Goal: Task Accomplishment & Management: Use online tool/utility

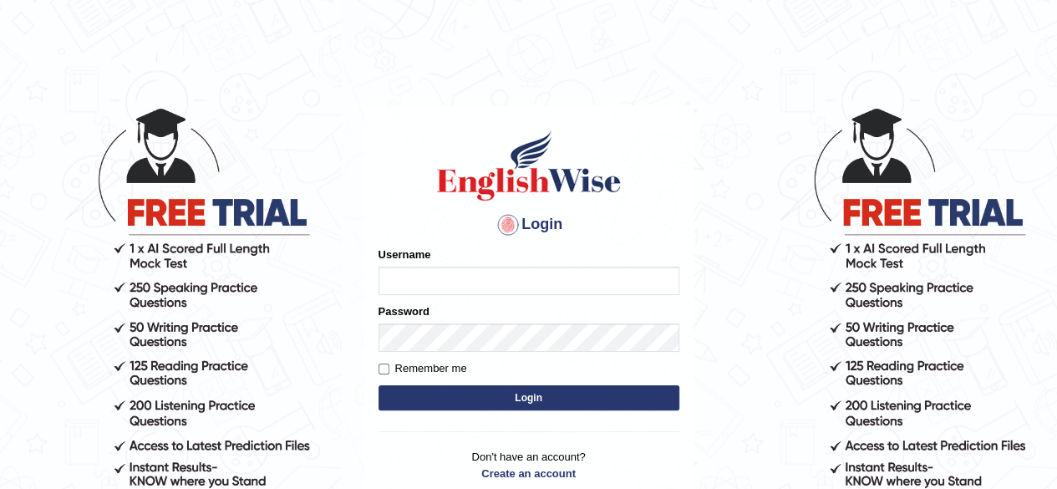
type input "JParekh"
click at [521, 400] on button "Login" at bounding box center [528, 397] width 301 height 25
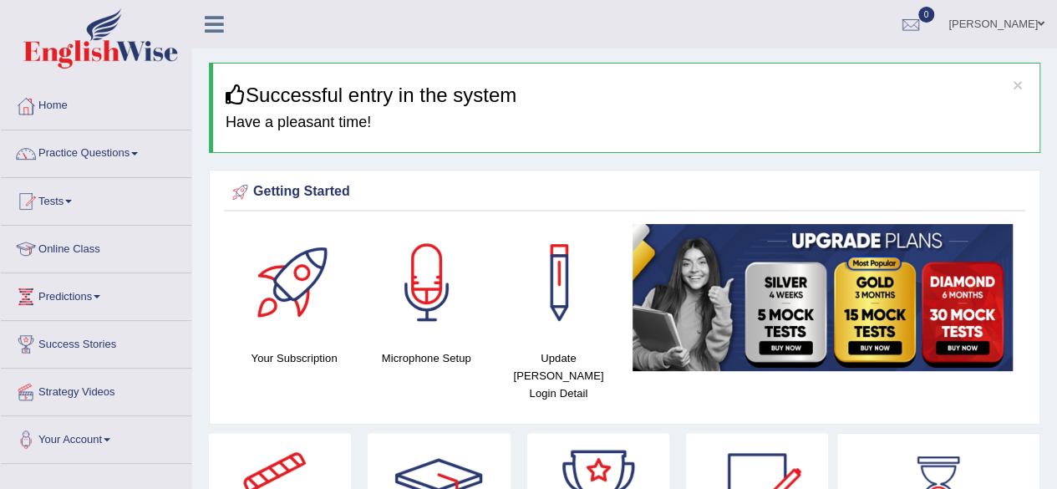
click at [408, 191] on div "Getting Started" at bounding box center [624, 192] width 793 height 25
click at [120, 160] on link "Practice Questions" at bounding box center [96, 151] width 190 height 42
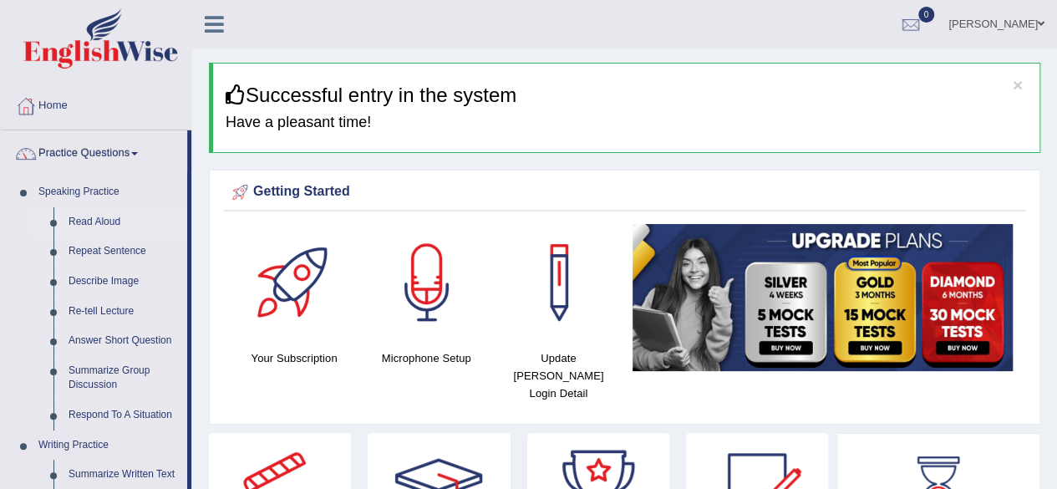
click at [92, 213] on link "Read Aloud" at bounding box center [124, 222] width 126 height 30
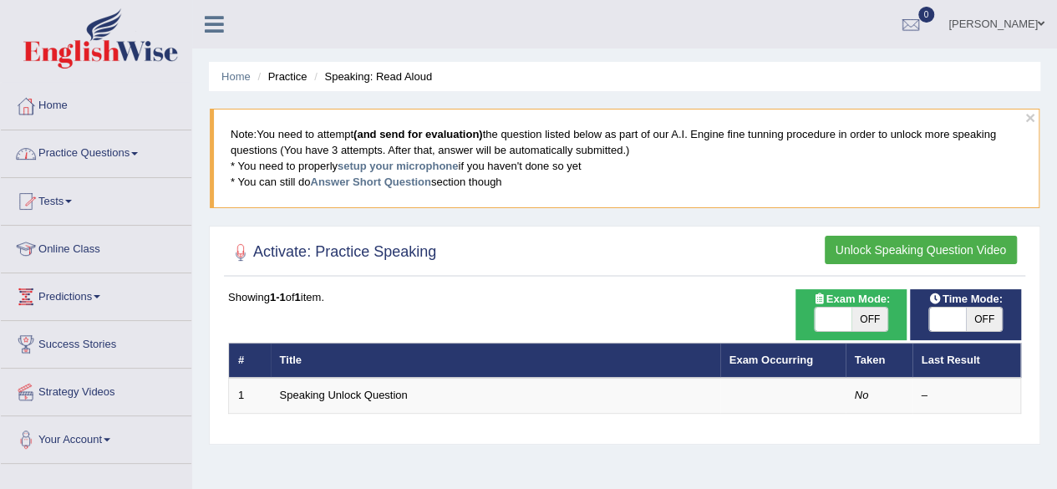
click at [101, 159] on link "Practice Questions" at bounding box center [96, 151] width 190 height 42
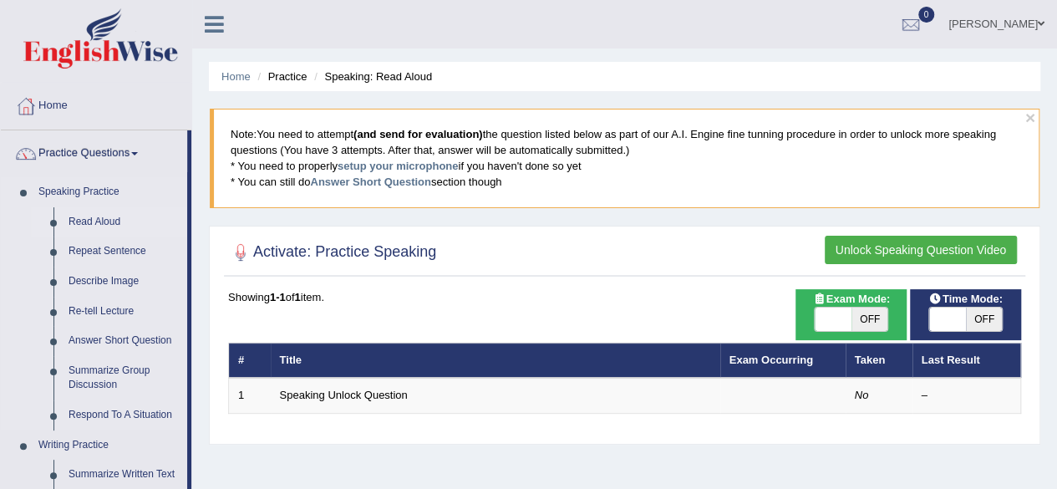
click at [90, 218] on link "Read Aloud" at bounding box center [124, 222] width 126 height 30
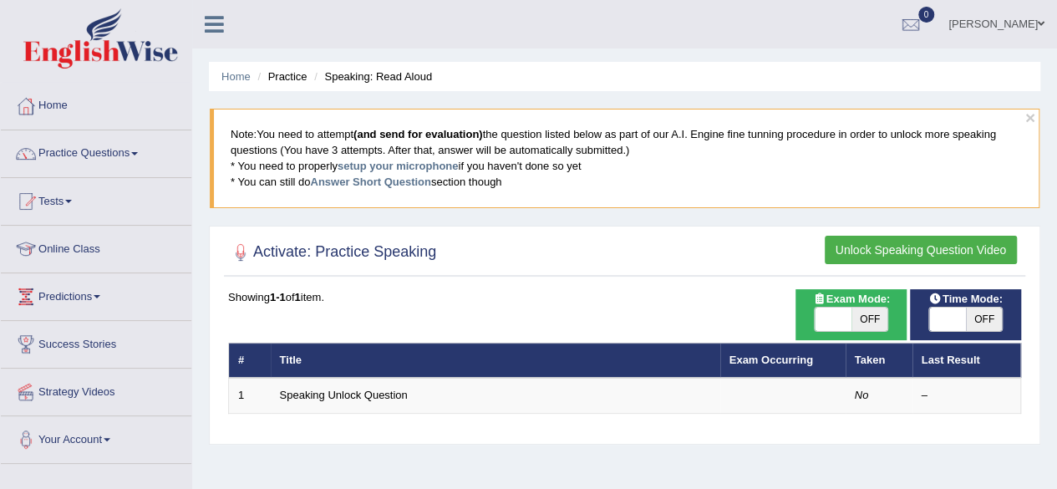
click at [846, 320] on span at bounding box center [832, 318] width 37 height 23
click at [876, 313] on span "OFF" at bounding box center [869, 318] width 37 height 23
checkbox input "true"
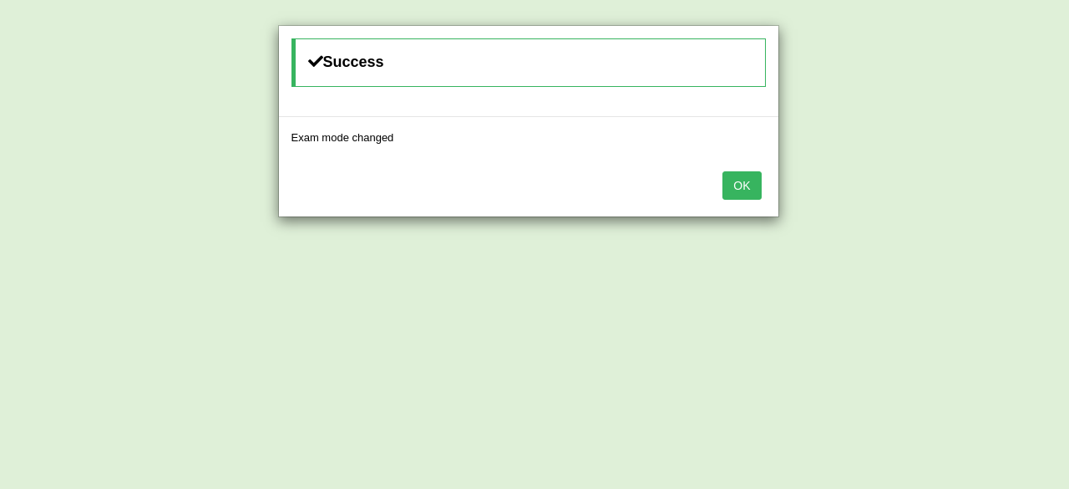
click at [758, 180] on button "OK" at bounding box center [741, 185] width 38 height 28
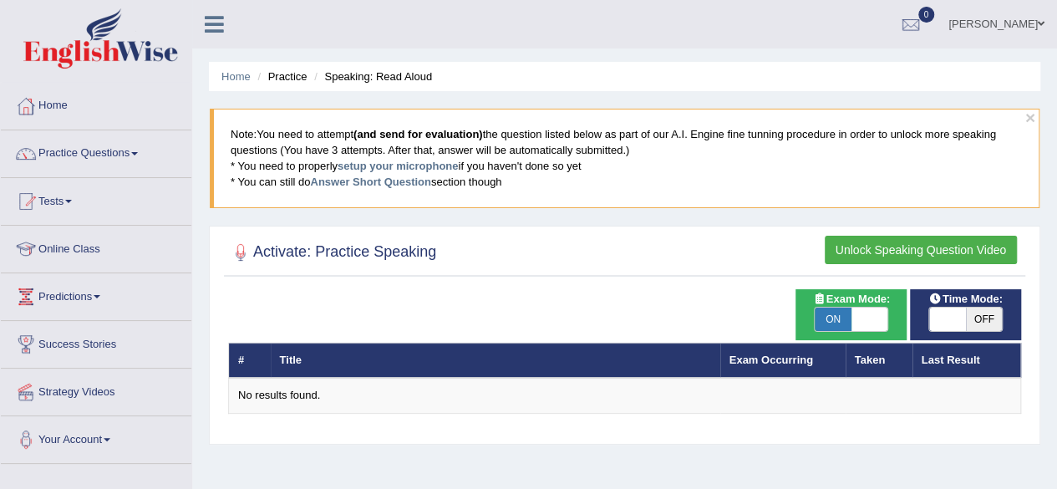
click at [875, 243] on button "Unlock Speaking Question Video" at bounding box center [920, 250] width 192 height 28
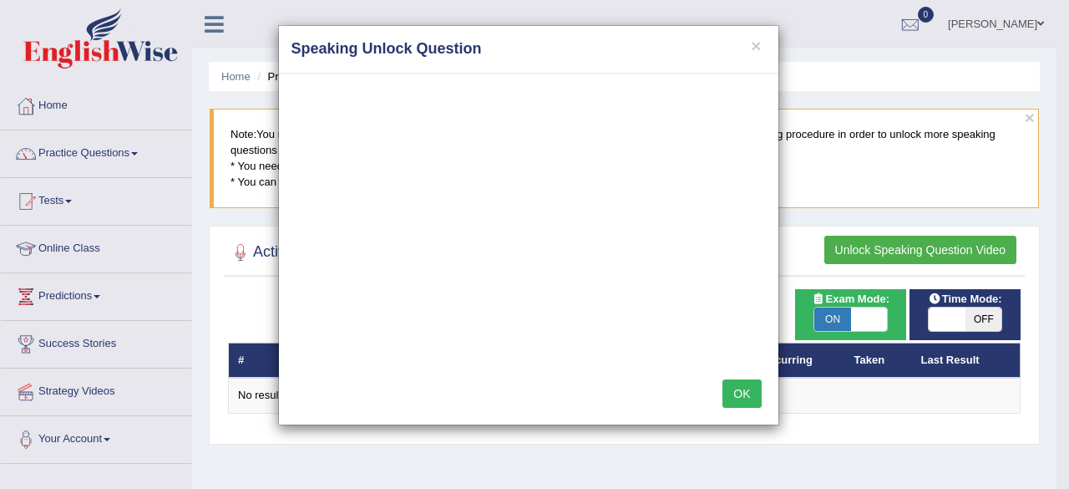
click at [749, 393] on button "OK" at bounding box center [741, 393] width 38 height 28
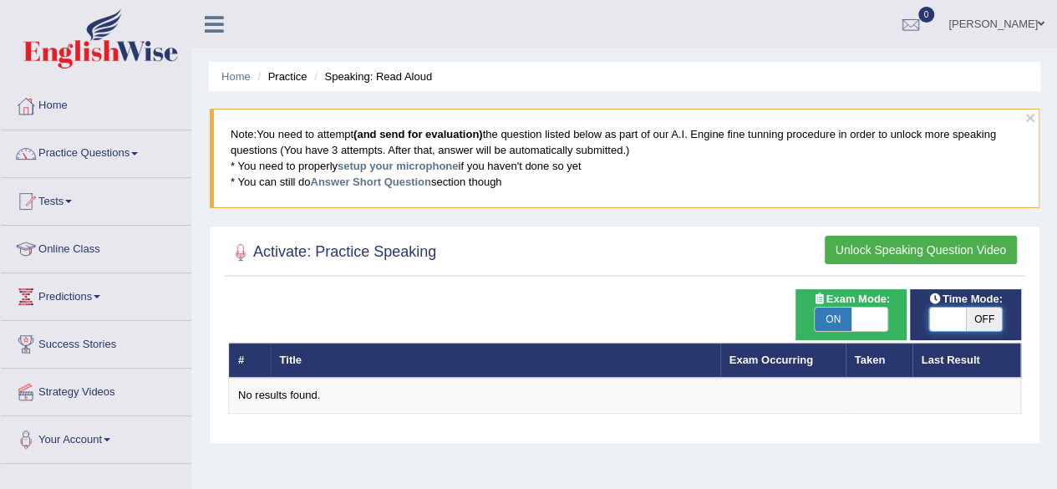
click at [964, 310] on span at bounding box center [947, 318] width 37 height 23
checkbox input "true"
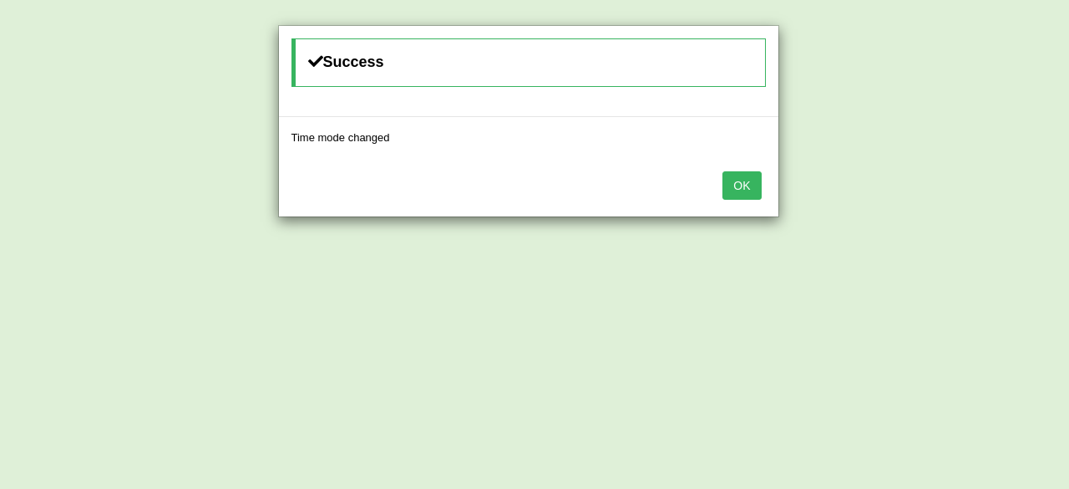
click at [742, 180] on button "OK" at bounding box center [741, 185] width 38 height 28
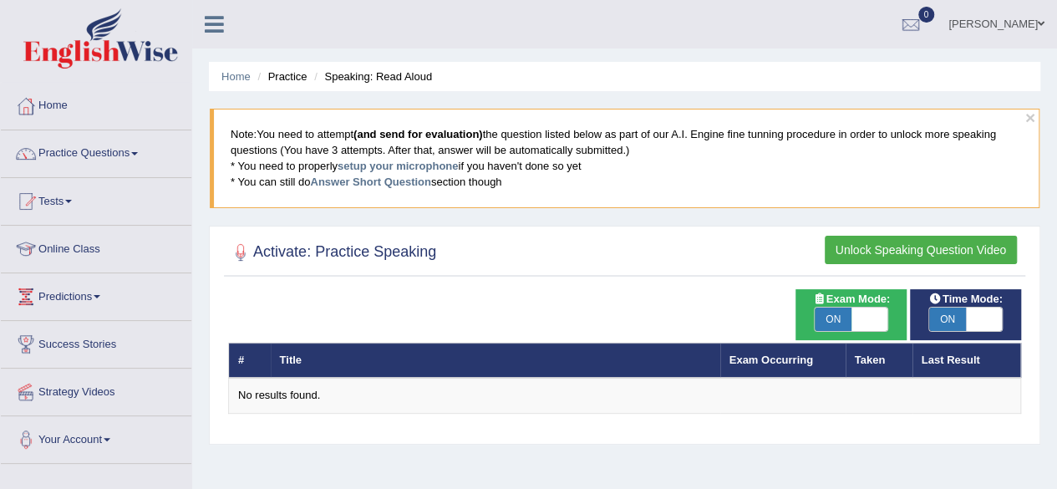
click at [890, 246] on button "Unlock Speaking Question Video" at bounding box center [920, 250] width 192 height 28
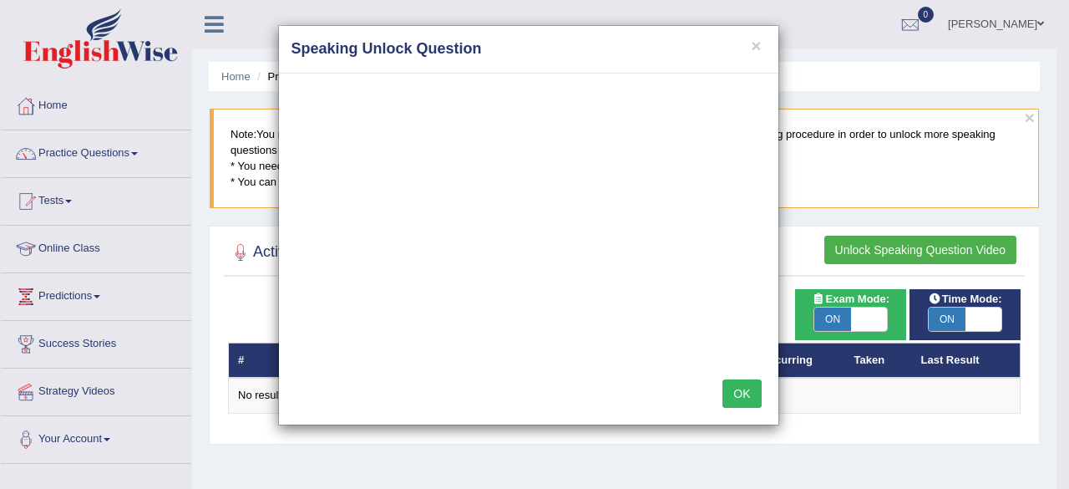
click at [743, 387] on button "OK" at bounding box center [741, 393] width 38 height 28
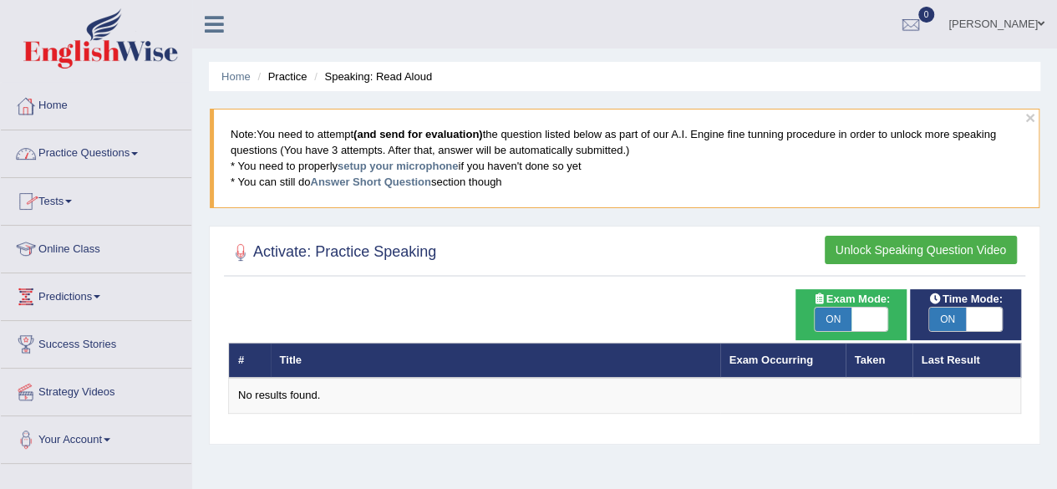
click at [69, 101] on link "Home" at bounding box center [96, 104] width 190 height 42
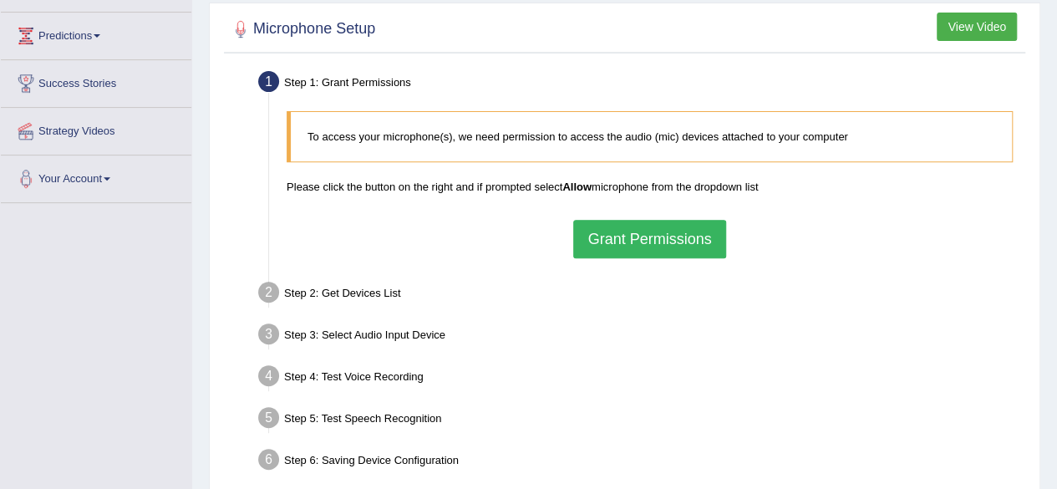
scroll to position [267, 0]
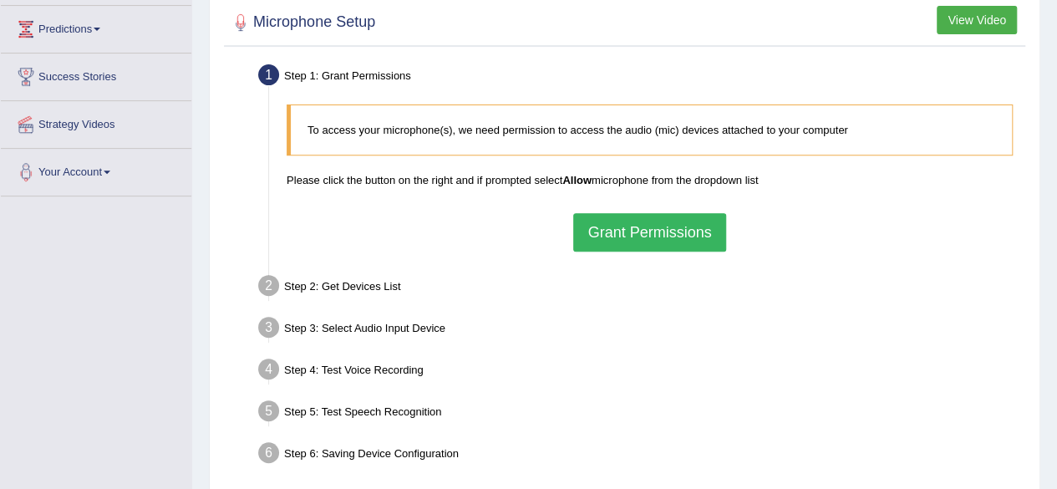
click at [669, 245] on button "Grant Permissions" at bounding box center [649, 232] width 152 height 38
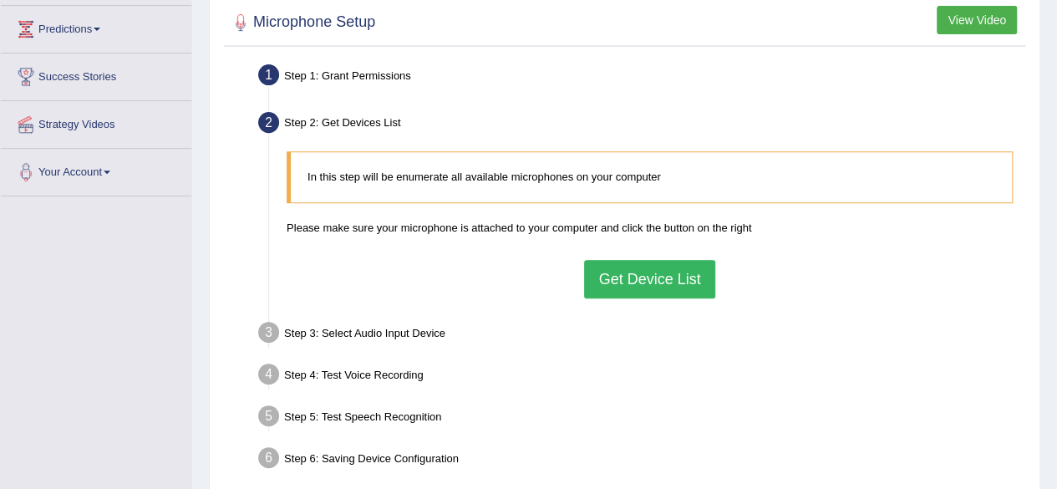
click at [672, 283] on button "Get Device List" at bounding box center [649, 279] width 130 height 38
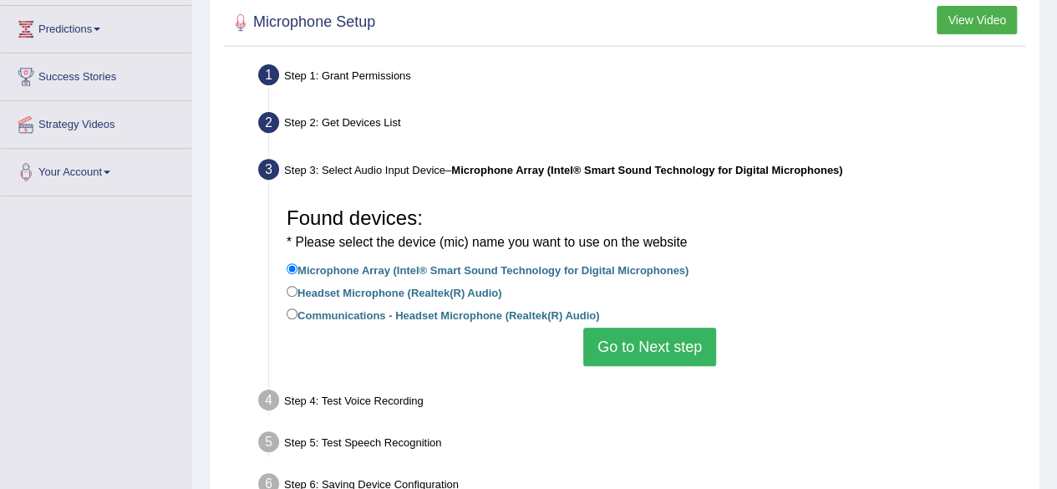
click at [526, 312] on label "Communications - Headset Microphone (Realtek(R) Audio)" at bounding box center [442, 314] width 312 height 18
click at [297, 312] on input "Communications - Headset Microphone (Realtek(R) Audio)" at bounding box center [291, 313] width 11 height 11
radio input "true"
click at [291, 265] on input "Microphone Array (Intel® Smart Sound Technology for Digital Microphones)" at bounding box center [291, 268] width 11 height 11
radio input "true"
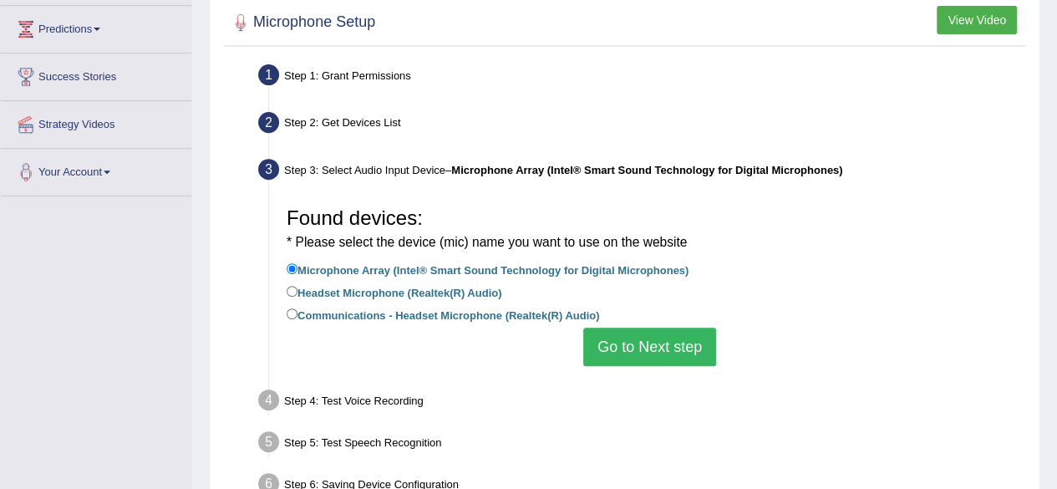
click at [636, 352] on button "Go to Next step" at bounding box center [649, 346] width 133 height 38
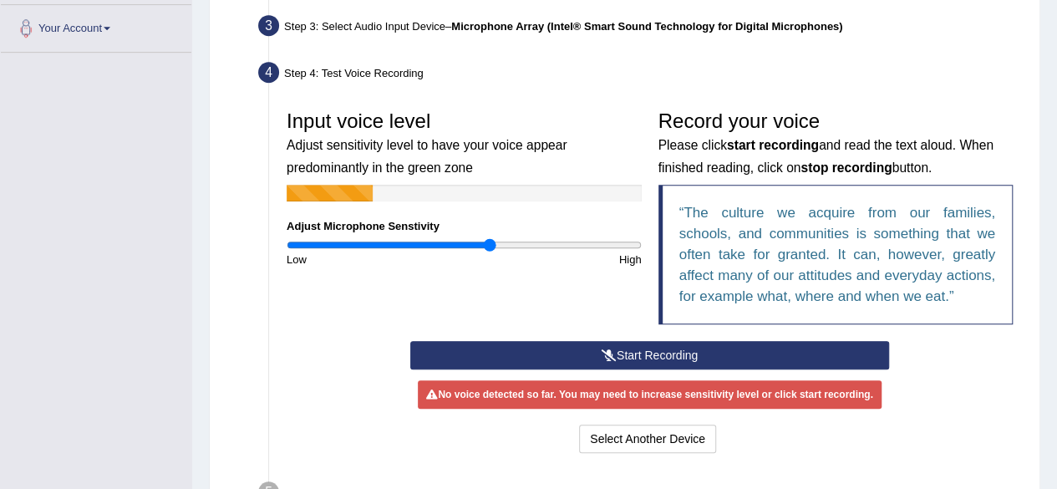
scroll to position [410, 0]
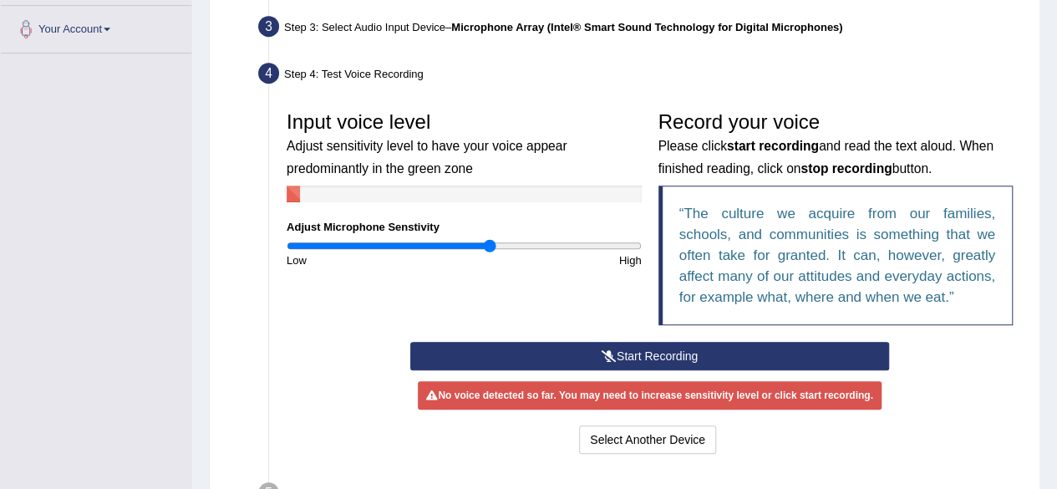
click at [670, 352] on button "Start Recording" at bounding box center [649, 356] width 479 height 28
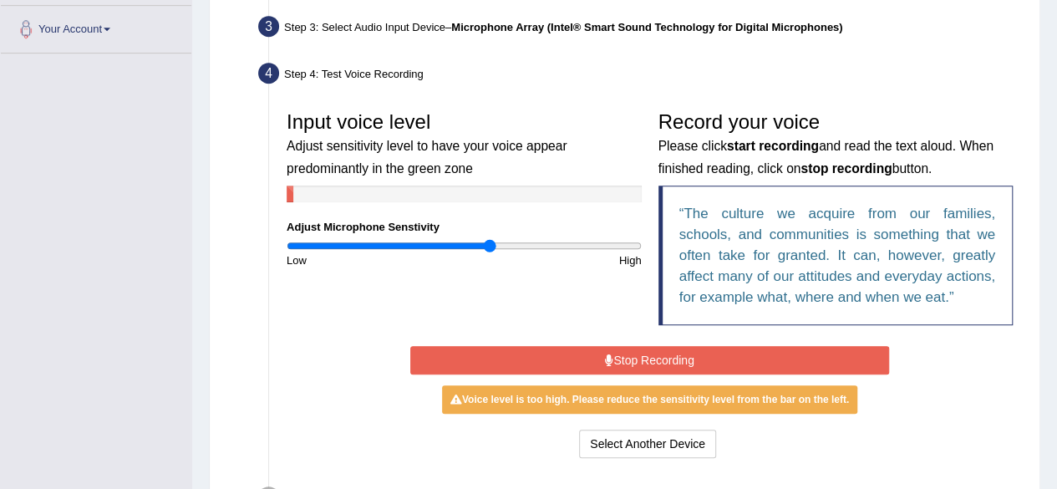
click at [670, 352] on button "Stop Recording" at bounding box center [649, 360] width 479 height 28
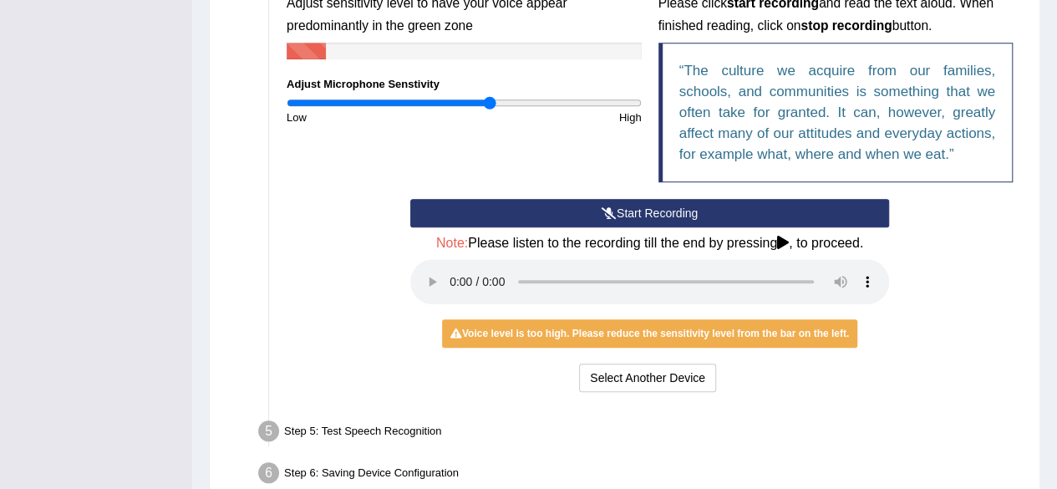
scroll to position [639, 0]
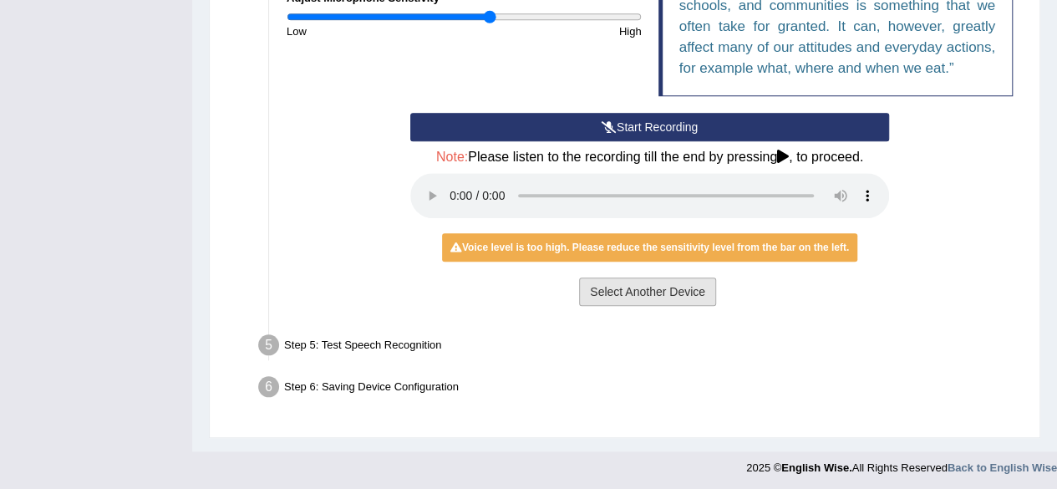
click at [660, 294] on button "Select Another Device" at bounding box center [647, 291] width 137 height 28
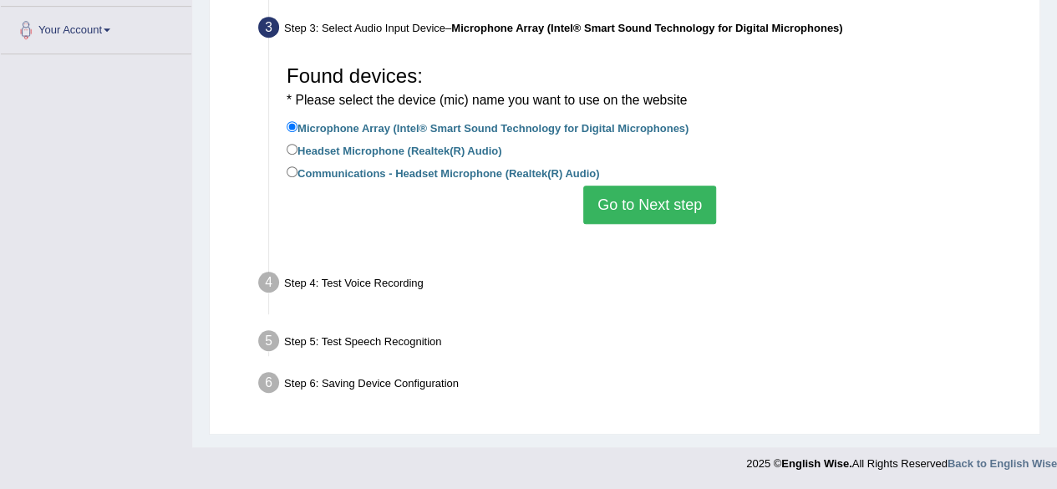
scroll to position [388, 0]
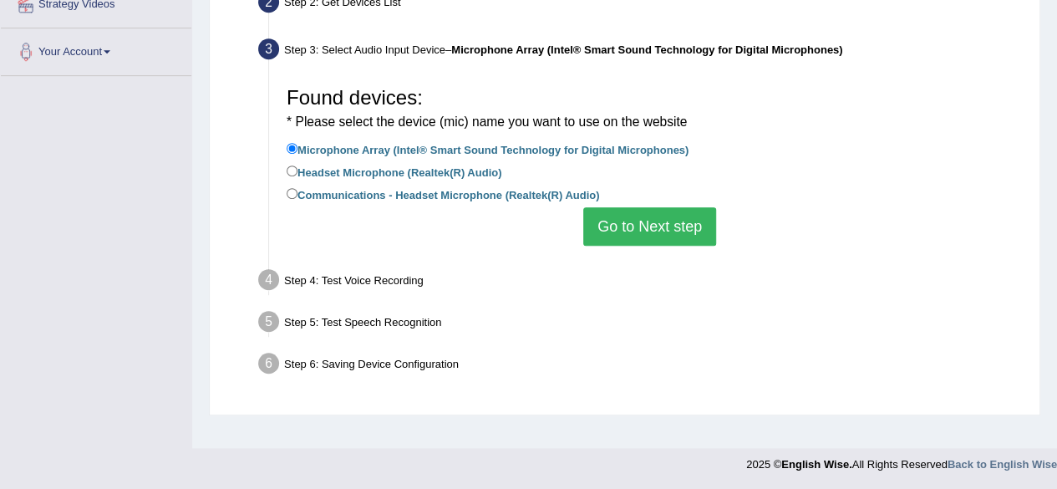
click at [648, 230] on button "Go to Next step" at bounding box center [649, 226] width 133 height 38
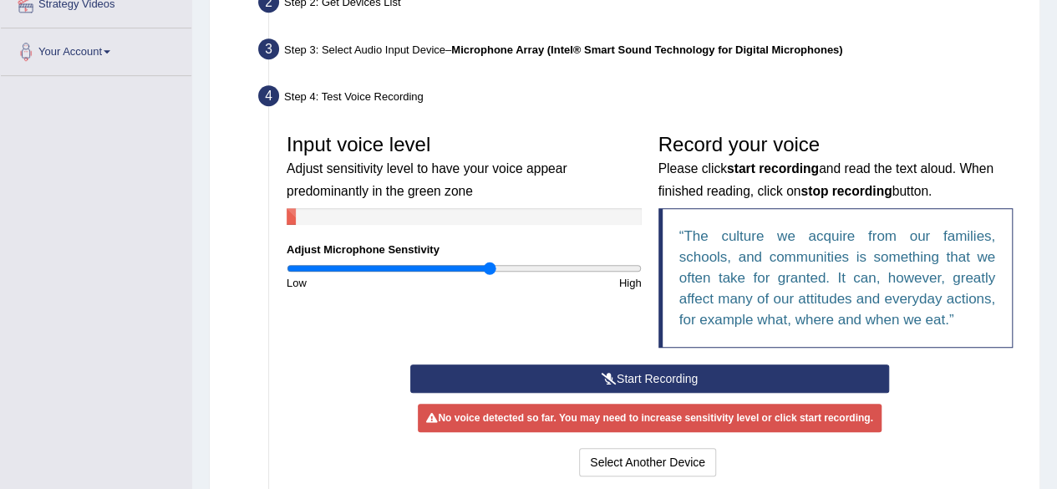
drag, startPoint x: 1054, startPoint y: 307, endPoint x: 1068, endPoint y: 298, distance: 16.9
